Goal: Information Seeking & Learning: Learn about a topic

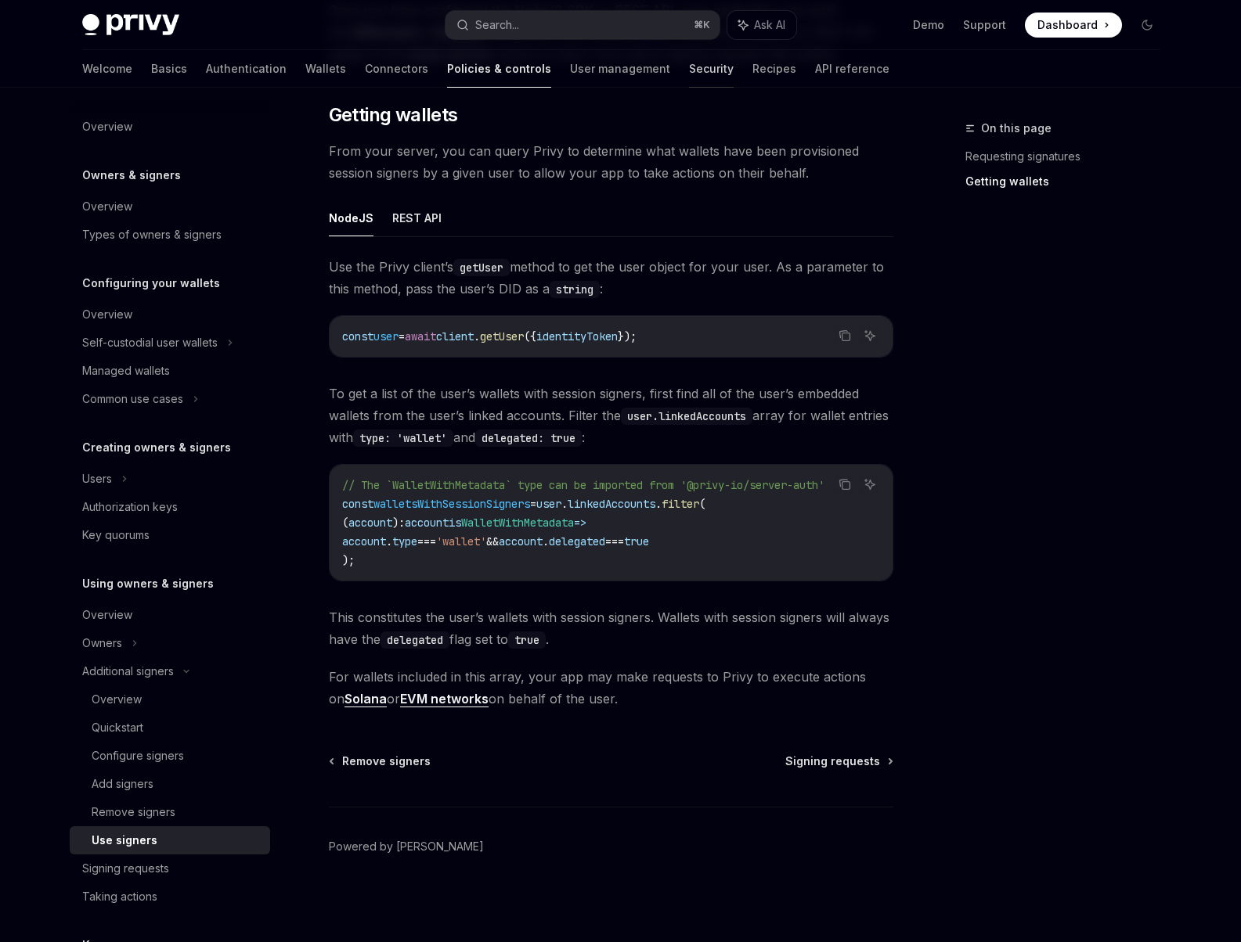
click at [689, 81] on link "Security" at bounding box center [711, 69] width 45 height 38
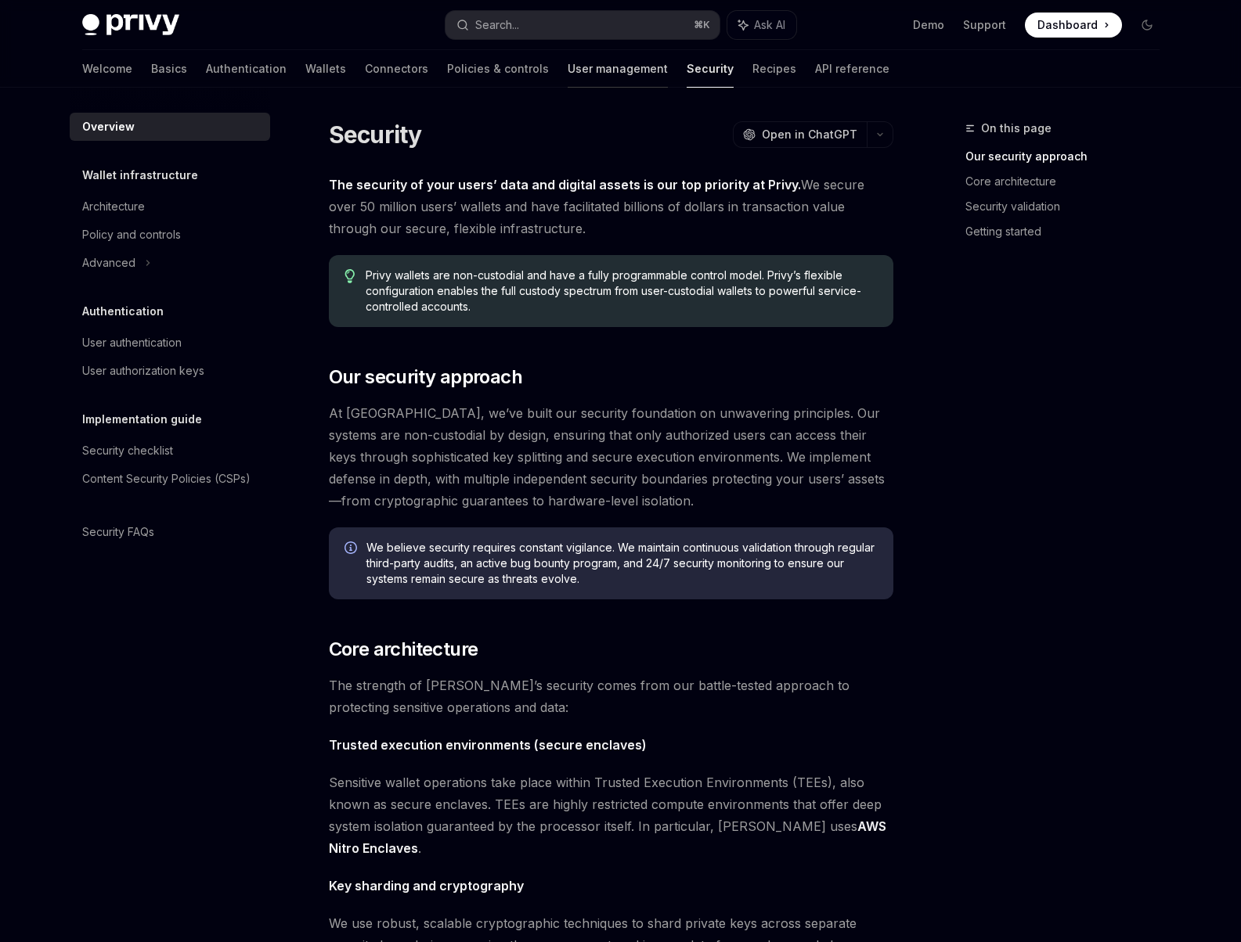
click at [567, 76] on link "User management" at bounding box center [617, 69] width 100 height 38
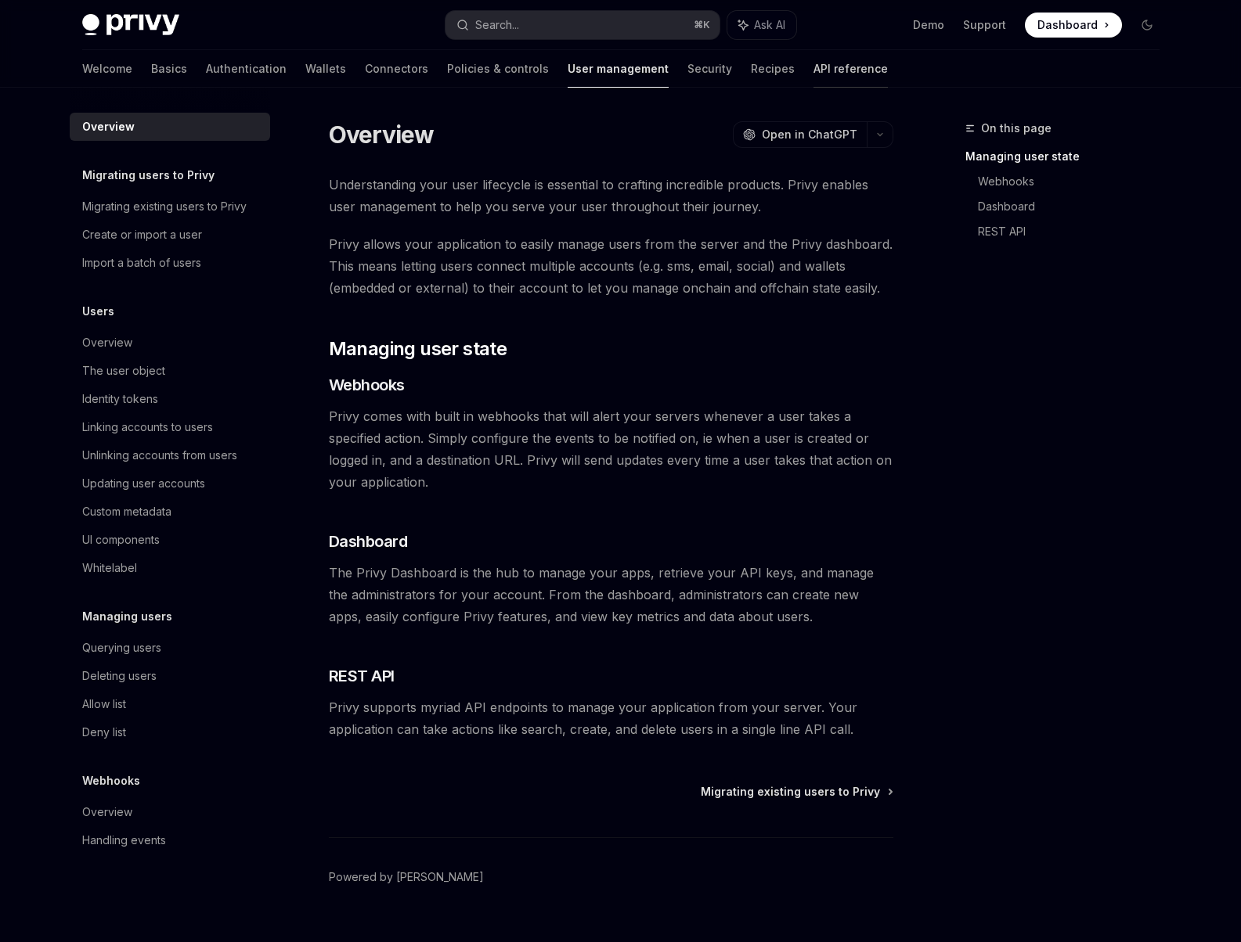
click at [813, 77] on link "API reference" at bounding box center [850, 69] width 74 height 38
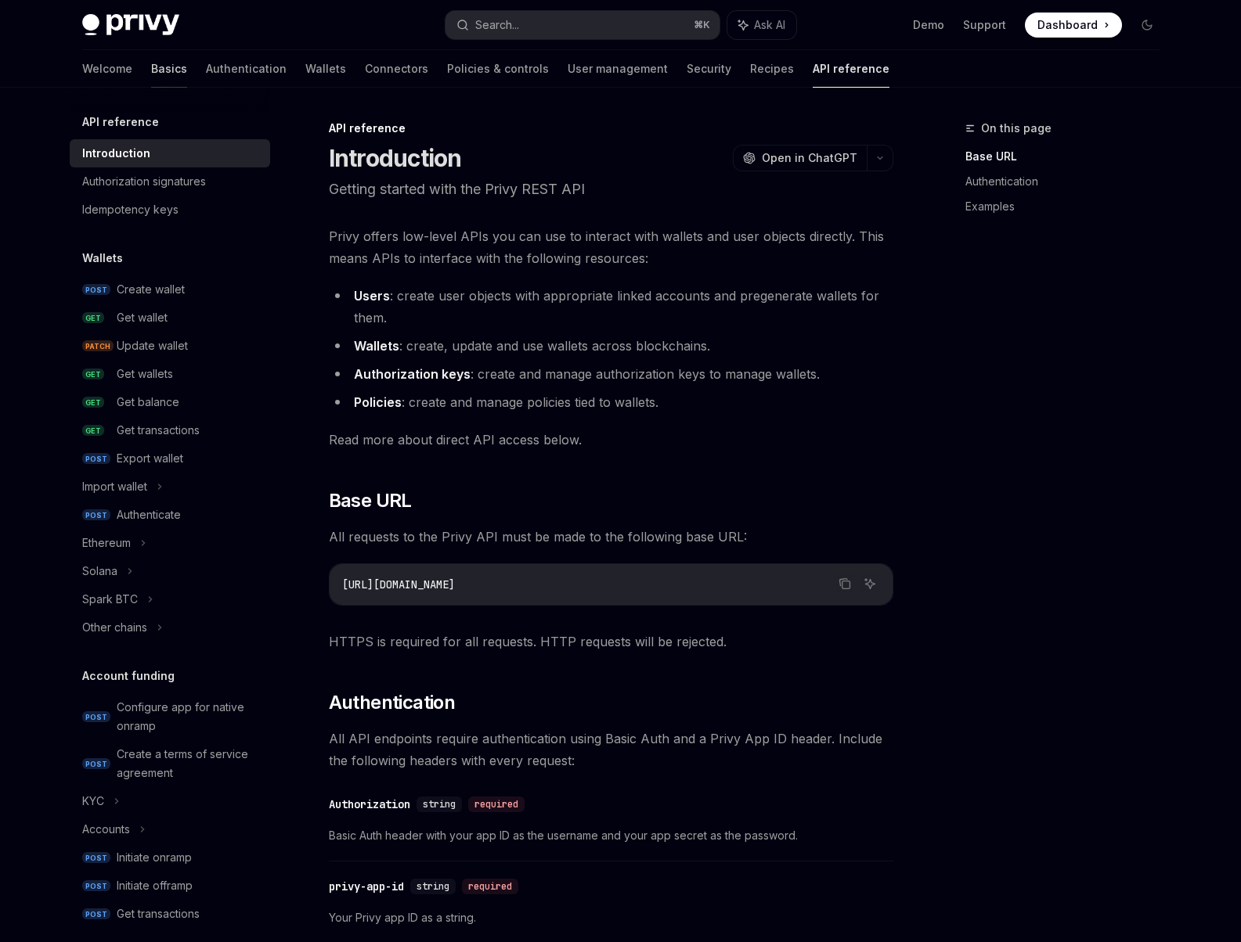
click at [151, 69] on link "Basics" at bounding box center [169, 69] width 36 height 38
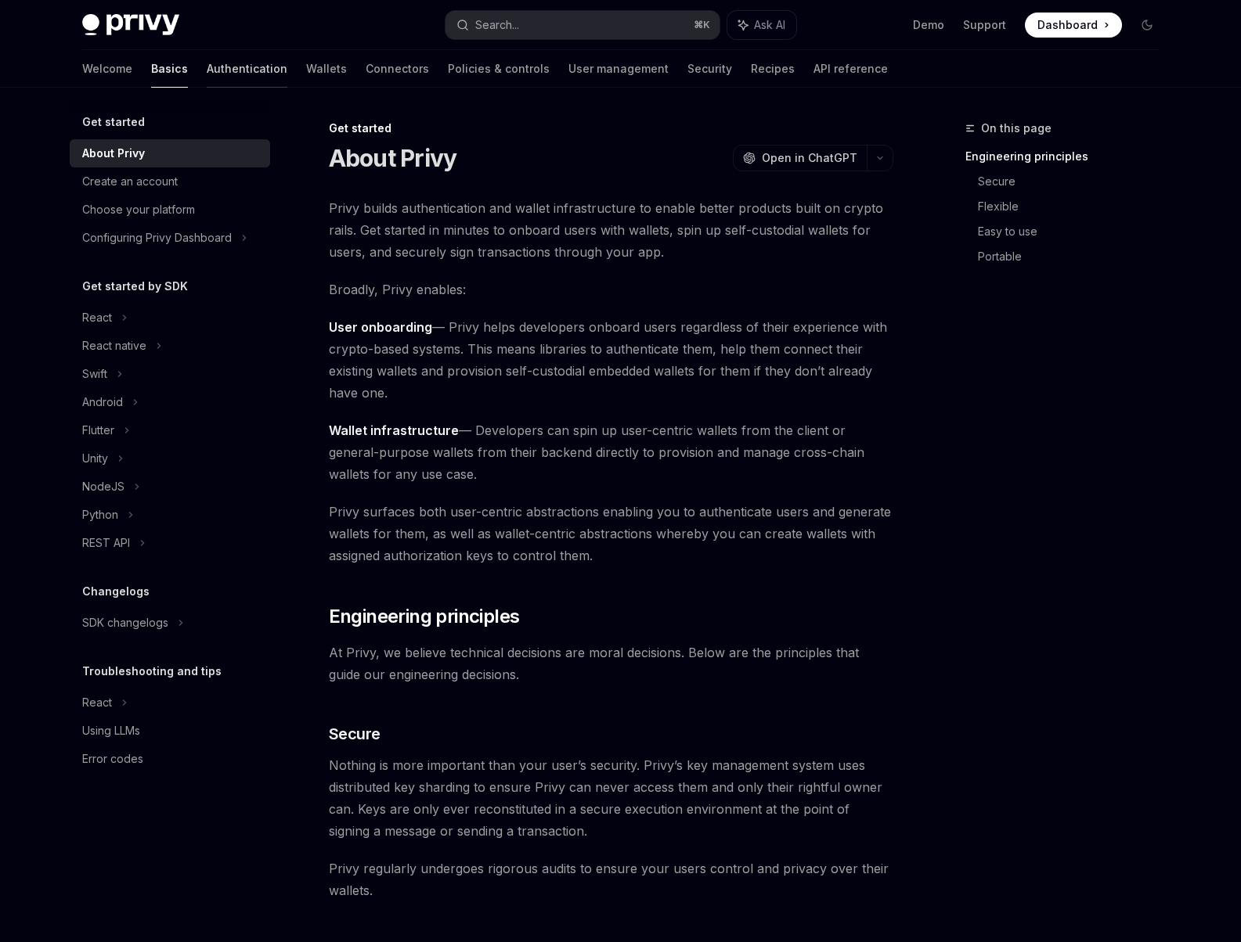
click at [207, 67] on link "Authentication" at bounding box center [247, 69] width 81 height 38
type textarea "*"
